Goal: Information Seeking & Learning: Learn about a topic

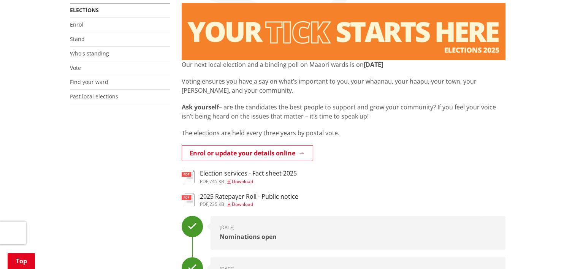
scroll to position [167, 0]
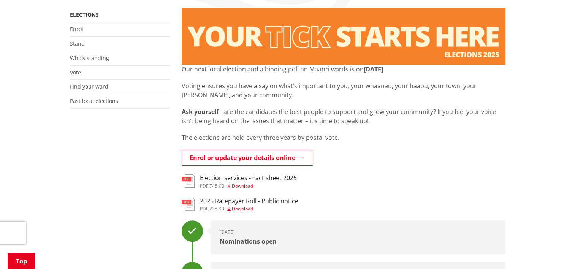
click at [208, 182] on div "Election services - Fact sheet 2025 pdf , 745 KB Download" at bounding box center [248, 181] width 97 height 14
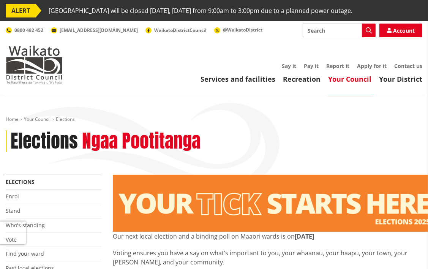
click at [377, 74] on div "Services and facilities Recreation Your Council Your District Say it Pay it Rep…" at bounding box center [250, 73] width 345 height 21
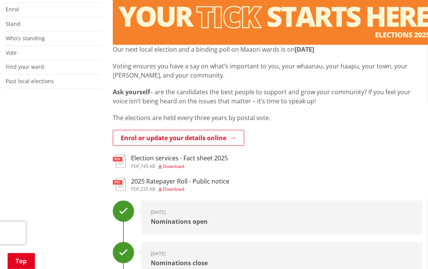
scroll to position [213, 0]
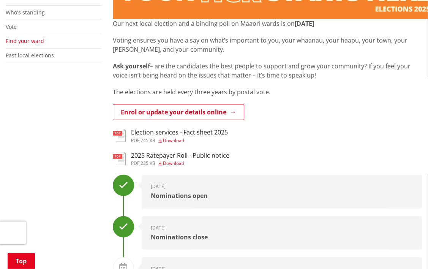
click at [22, 41] on link "Find your ward" at bounding box center [25, 40] width 38 height 7
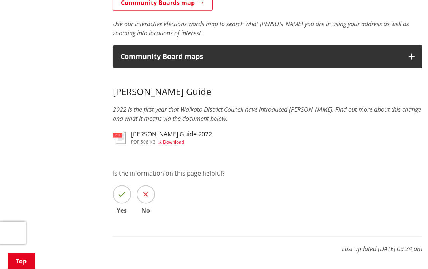
scroll to position [699, 0]
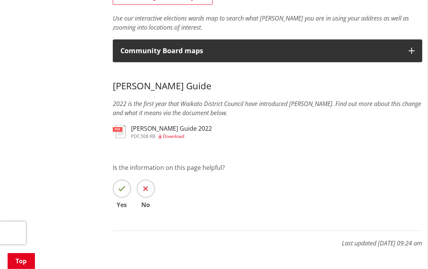
click at [133, 132] on h3 "Maaori Wards Guide 2022" at bounding box center [171, 128] width 81 height 7
